Goal: Task Accomplishment & Management: Use online tool/utility

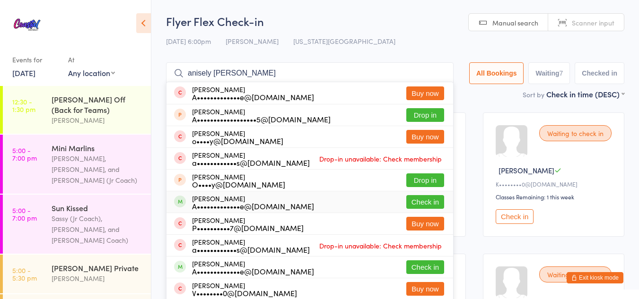
type input "anisely [PERSON_NAME]"
click at [431, 201] on button "Check in" at bounding box center [425, 202] width 38 height 14
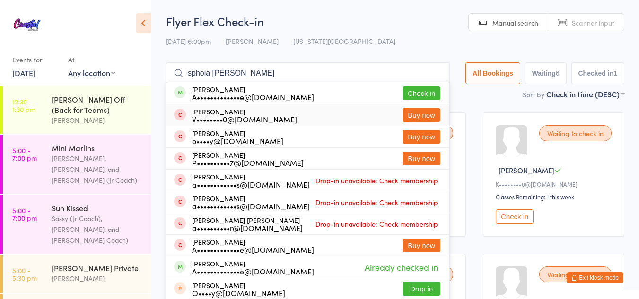
type input "sphoia [PERSON_NAME]"
click at [421, 95] on button "Check in" at bounding box center [421, 94] width 38 height 14
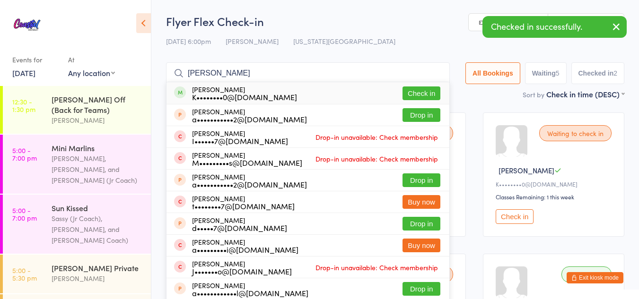
type input "[PERSON_NAME]"
click at [416, 89] on button "Check in" at bounding box center [421, 94] width 38 height 14
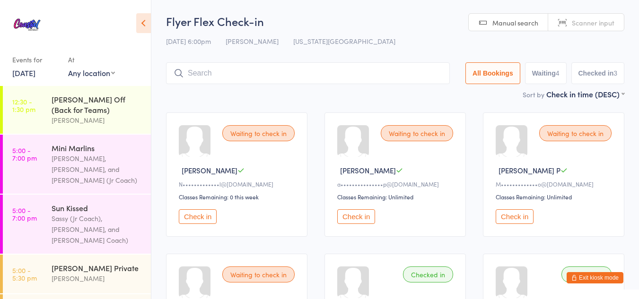
click at [357, 214] on button "Check in" at bounding box center [356, 216] width 38 height 15
click at [592, 277] on button "Exit kiosk mode" at bounding box center [594, 277] width 57 height 11
